Goal: Transaction & Acquisition: Purchase product/service

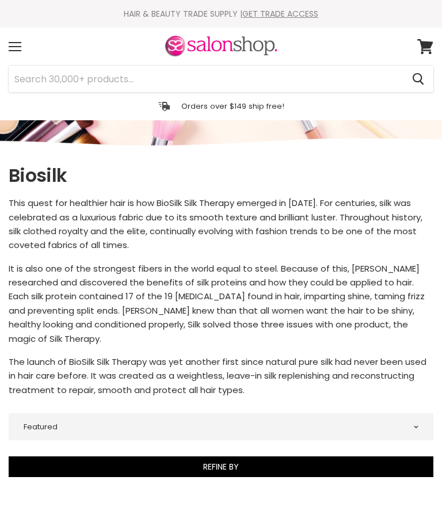
select select "manual"
click at [23, 47] on div "Menu" at bounding box center [15, 46] width 24 height 26
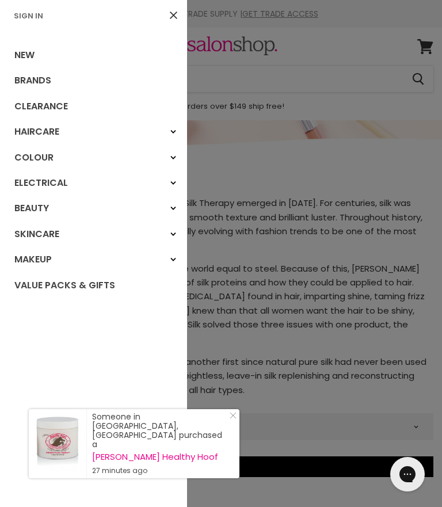
click at [52, 129] on link "Haircare" at bounding box center [93, 131] width 187 height 25
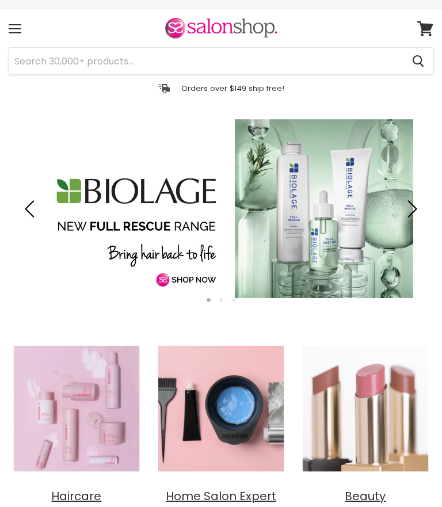
scroll to position [18, 0]
click at [83, 61] on input "Search" at bounding box center [206, 61] width 394 height 26
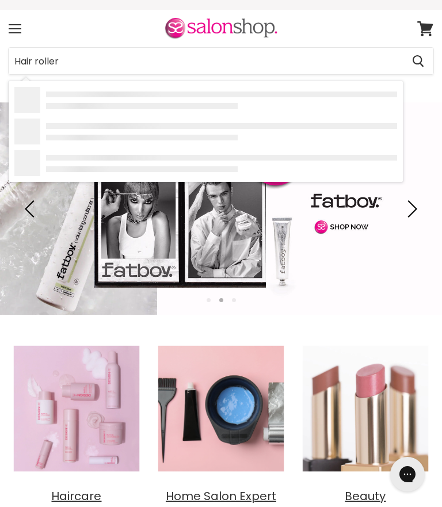
type input "Hair rollers"
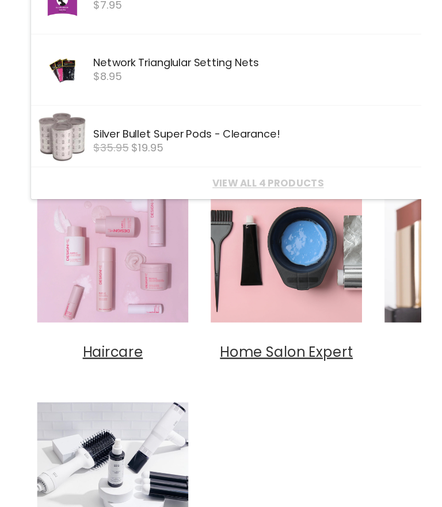
scroll to position [121, 0]
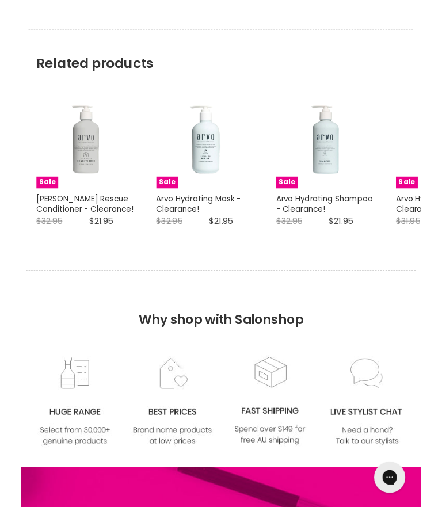
scroll to position [1313, 0]
